Goal: Task Accomplishment & Management: Complete application form

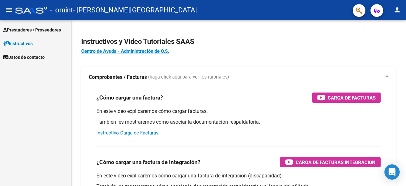
click at [44, 31] on span "Prestadores / Proveedores" at bounding box center [32, 29] width 58 height 7
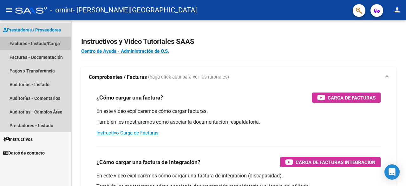
click at [30, 44] on link "Facturas - Listado/Carga" at bounding box center [35, 44] width 71 height 14
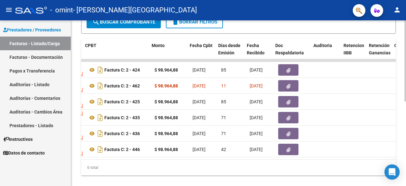
scroll to position [0, 229]
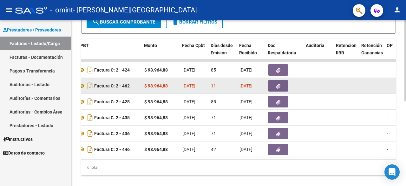
click at [279, 86] on icon "button" at bounding box center [278, 86] width 4 height 5
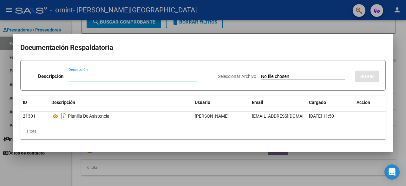
click at [323, 25] on div at bounding box center [203, 93] width 406 height 186
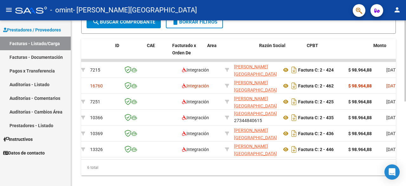
scroll to position [0, 0]
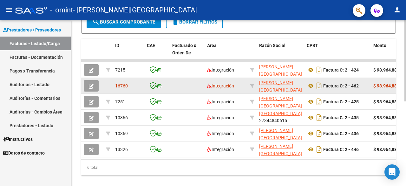
click at [132, 84] on div "16760" at bounding box center [128, 85] width 27 height 7
click at [89, 85] on button "button" at bounding box center [91, 85] width 15 height 11
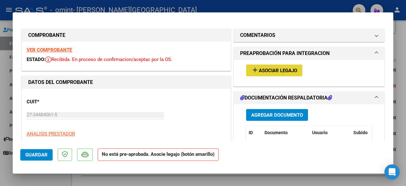
click at [279, 69] on span "Asociar Legajo" at bounding box center [278, 71] width 38 height 6
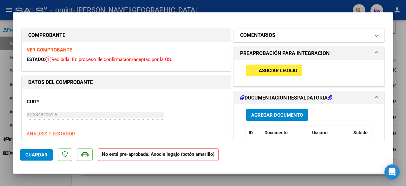
type input "$ 0,00"
